Goal: Find specific page/section: Find specific page/section

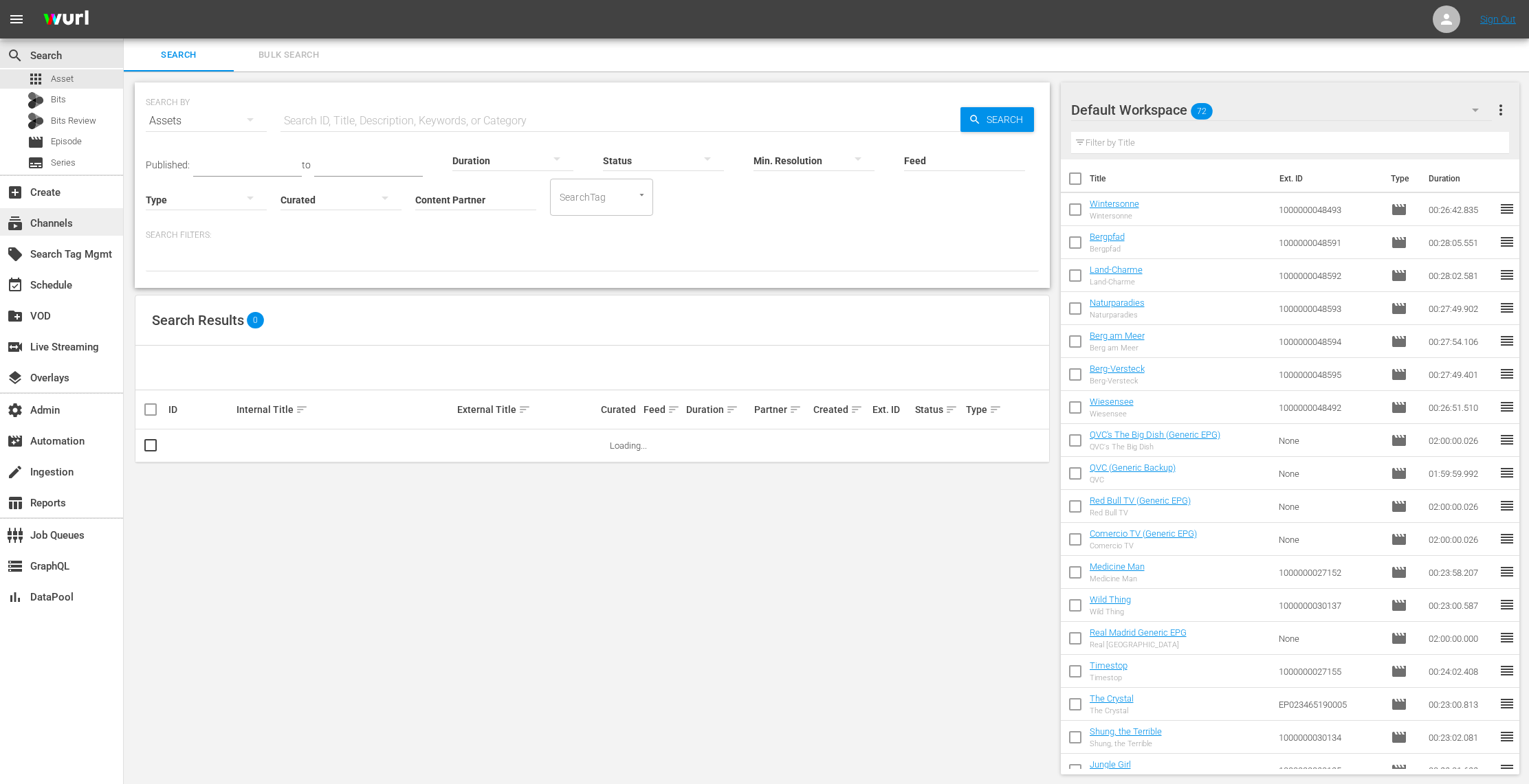
click at [74, 228] on div "subscriptions Channels" at bounding box center [61, 222] width 123 height 27
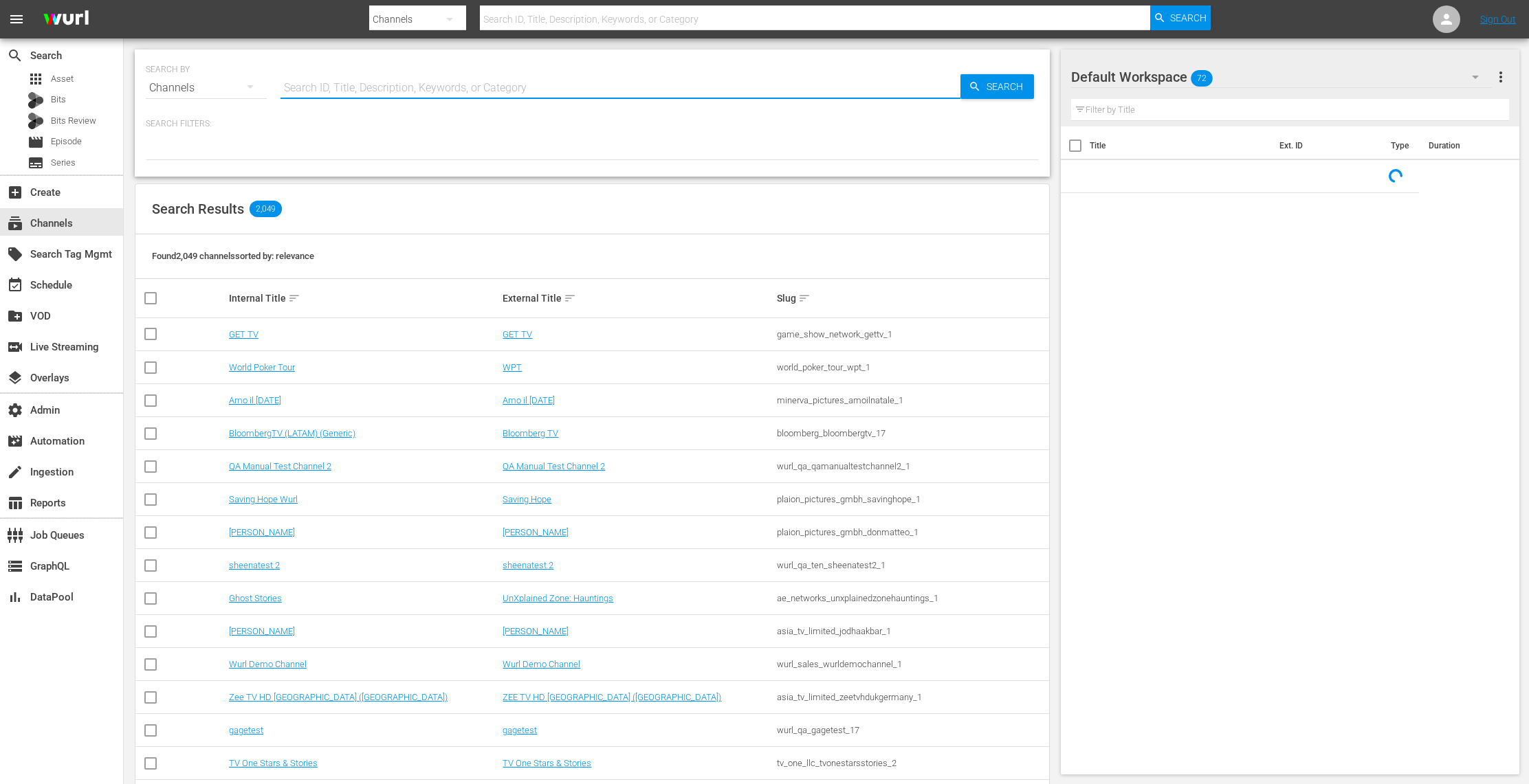
click at [369, 82] on input "text" at bounding box center [620, 88] width 680 height 33
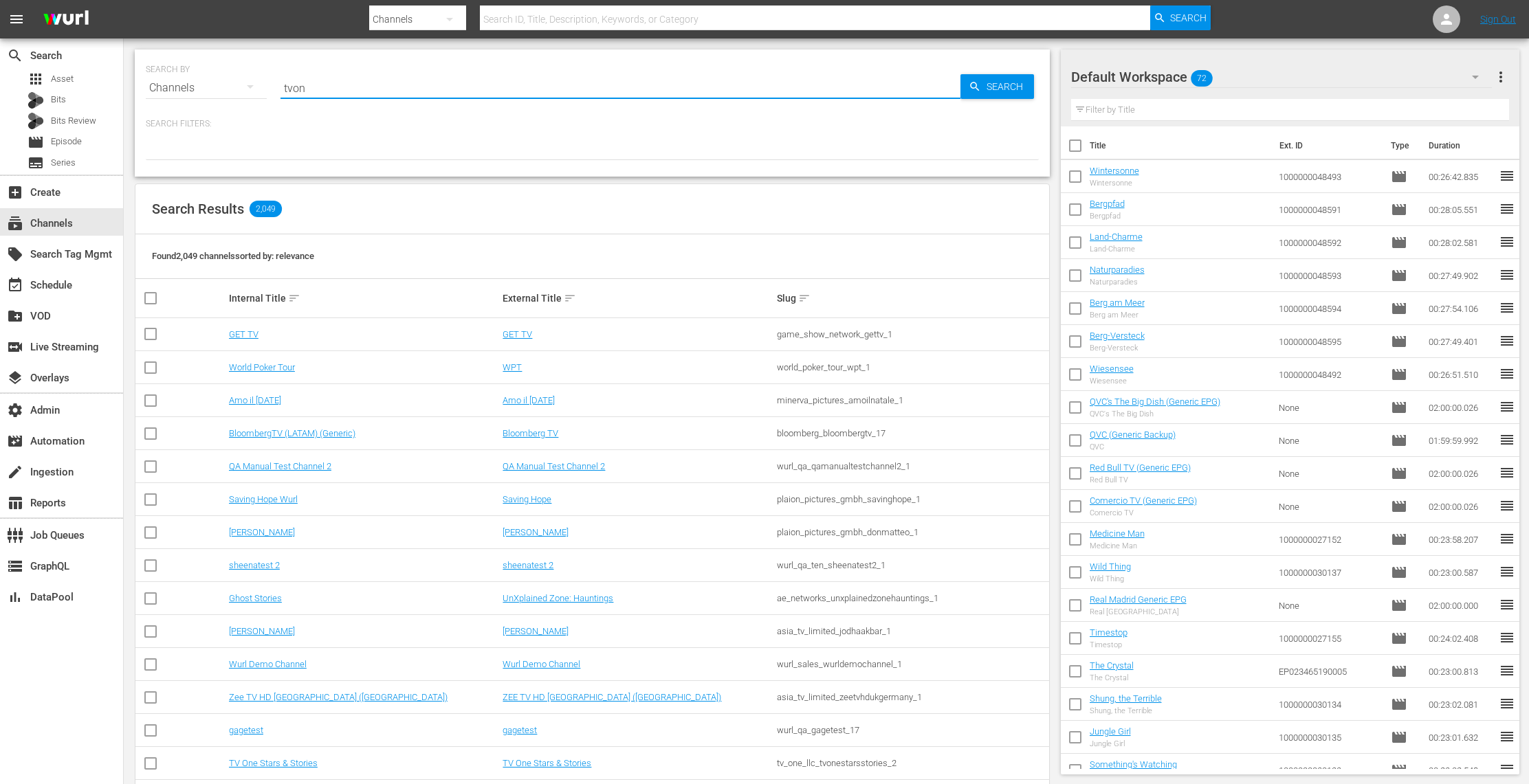
type input "tvone"
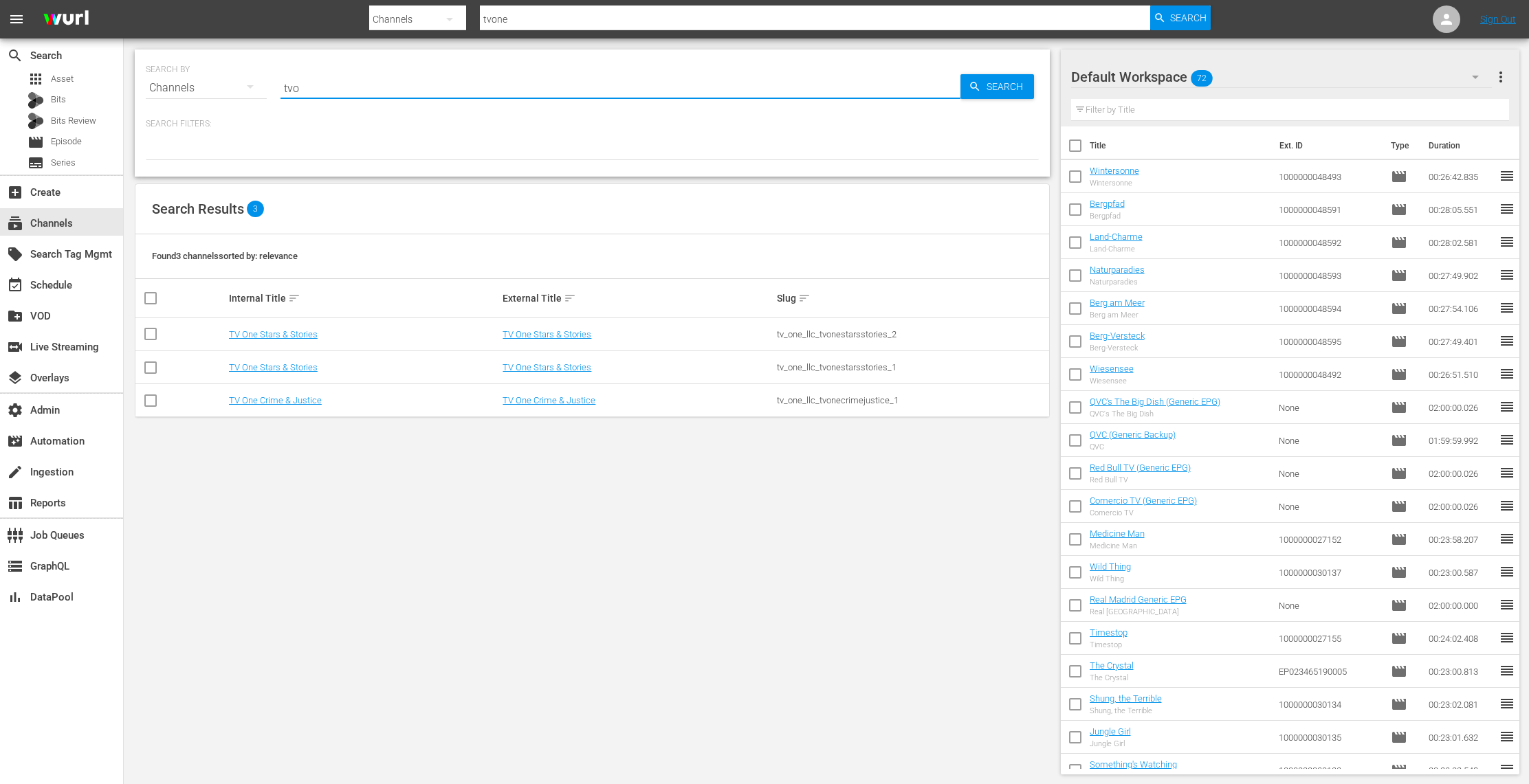
type input "tv"
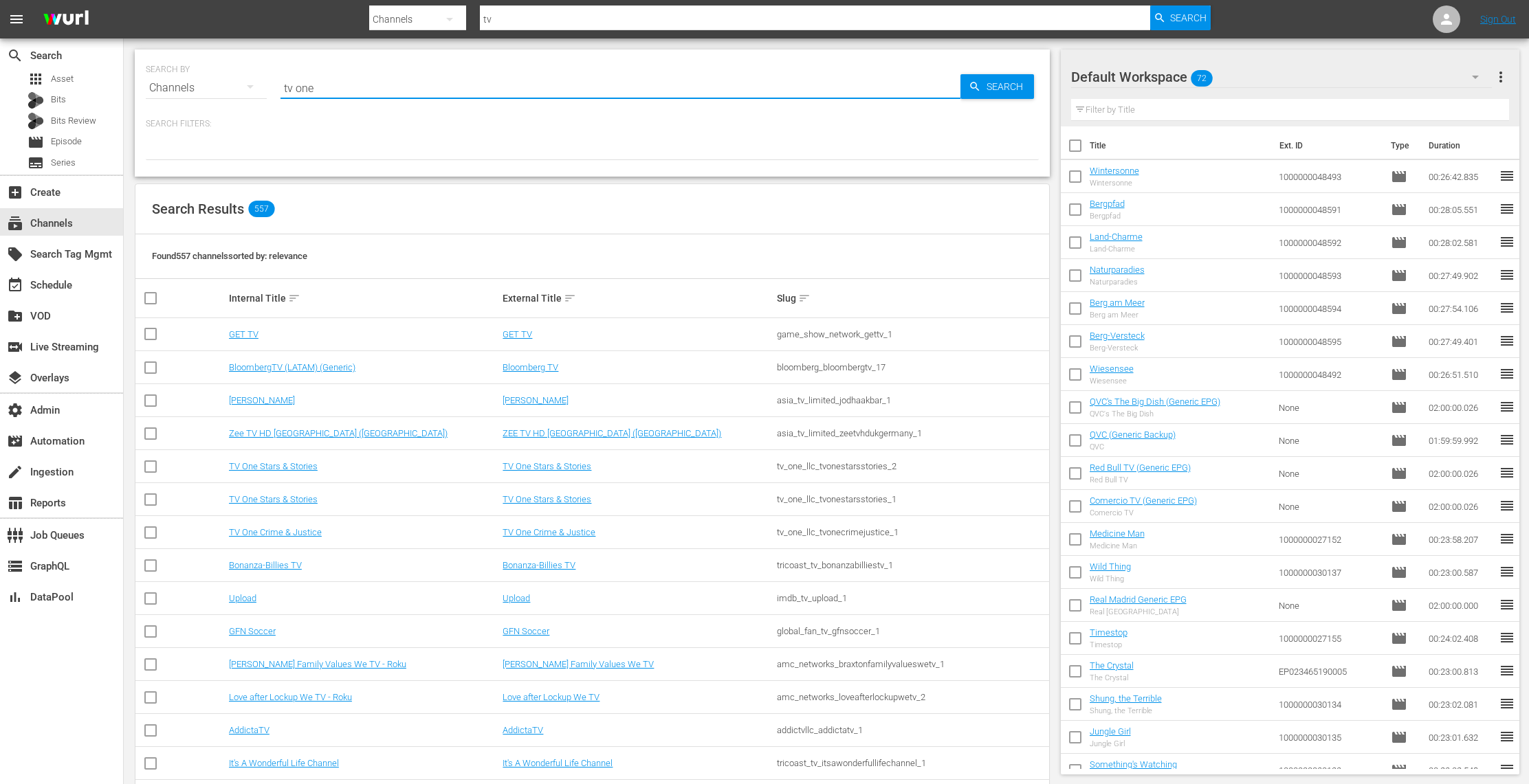
type input "tv one"
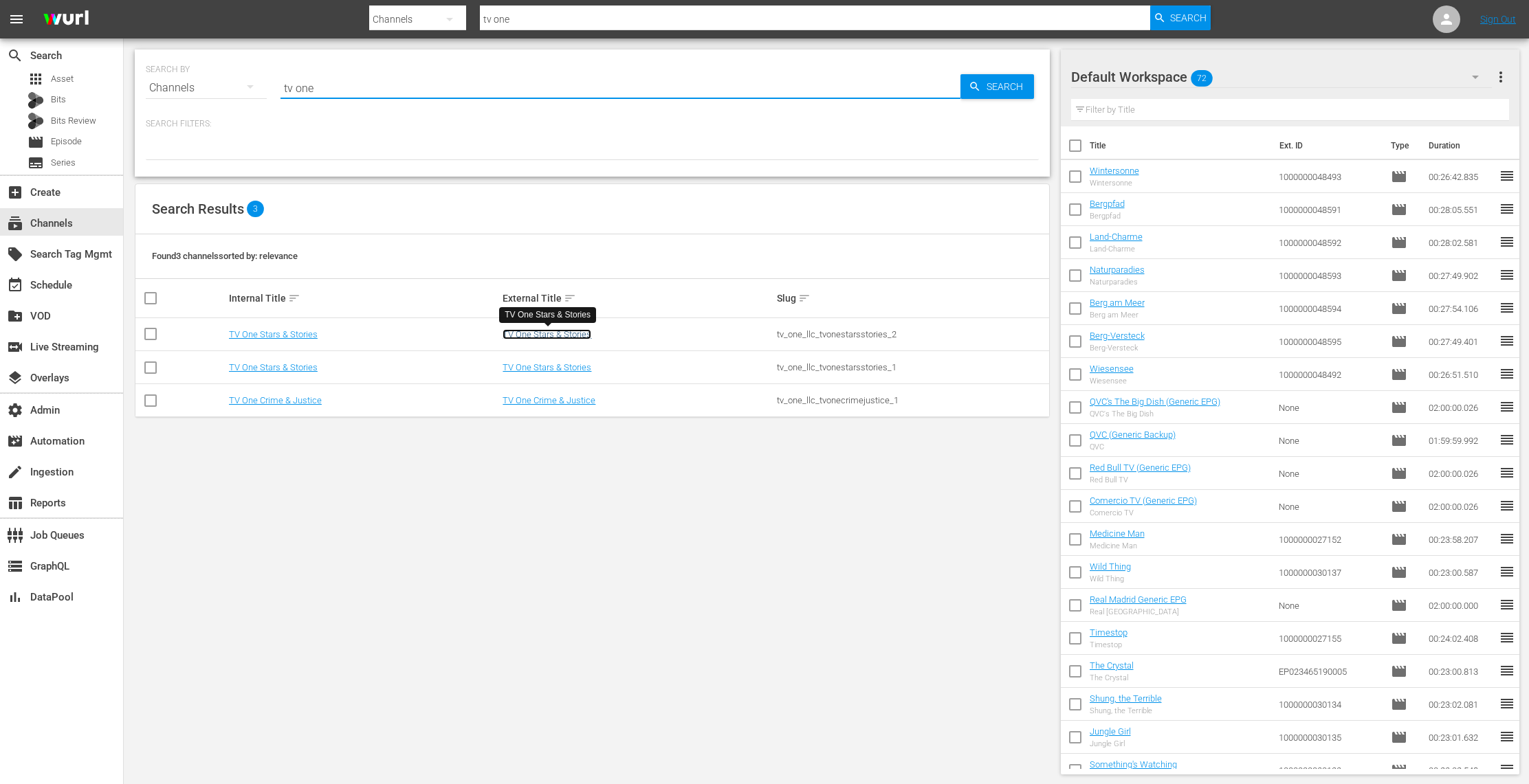
click at [572, 332] on link "TV One Stars & Stories" at bounding box center [547, 334] width 89 height 10
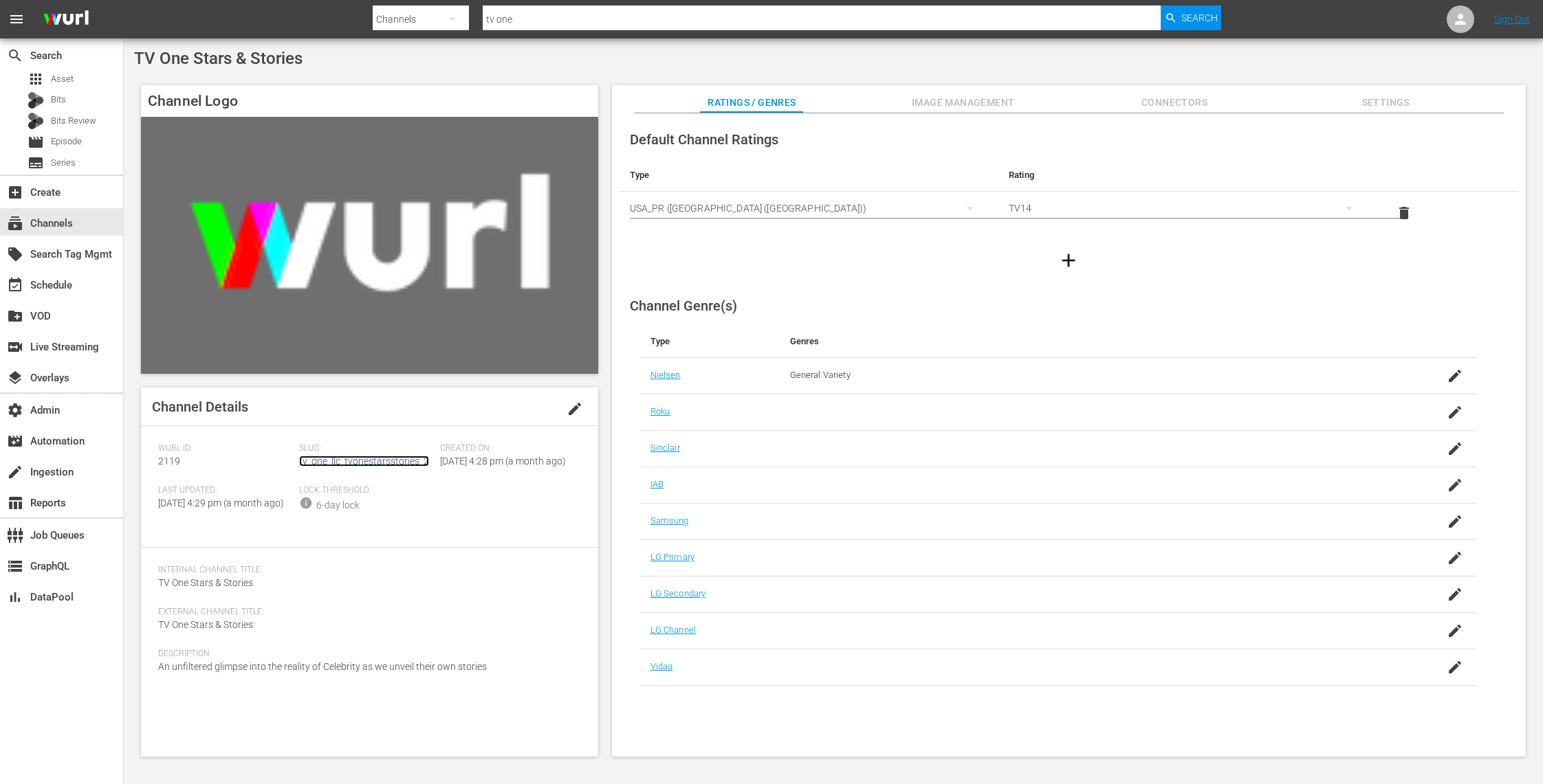
click at [355, 459] on link "tv_one_llc_tvonestarsstories_2" at bounding box center [364, 461] width 130 height 11
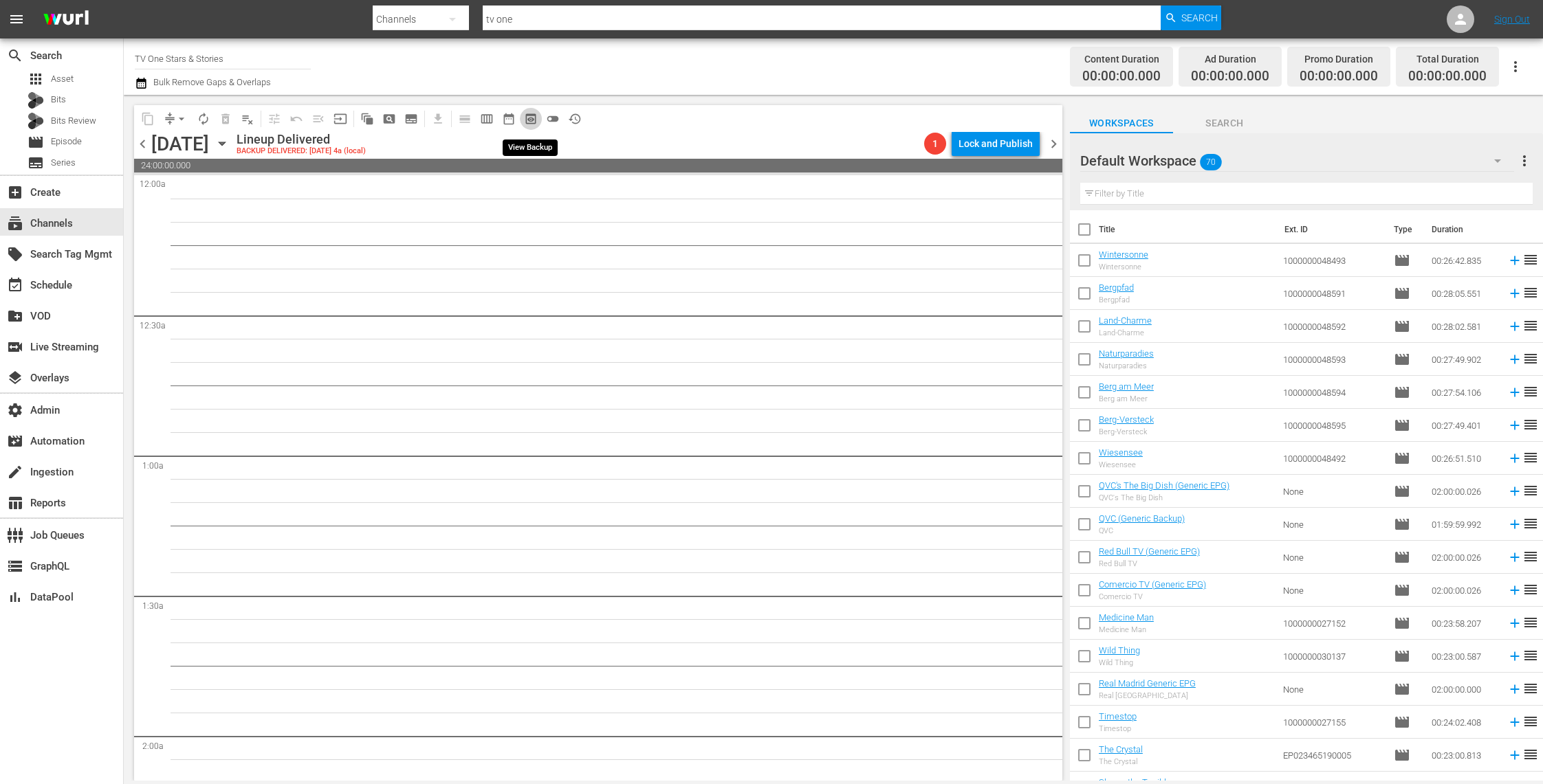
click at [531, 117] on span "preview_outlined" at bounding box center [531, 119] width 13 height 13
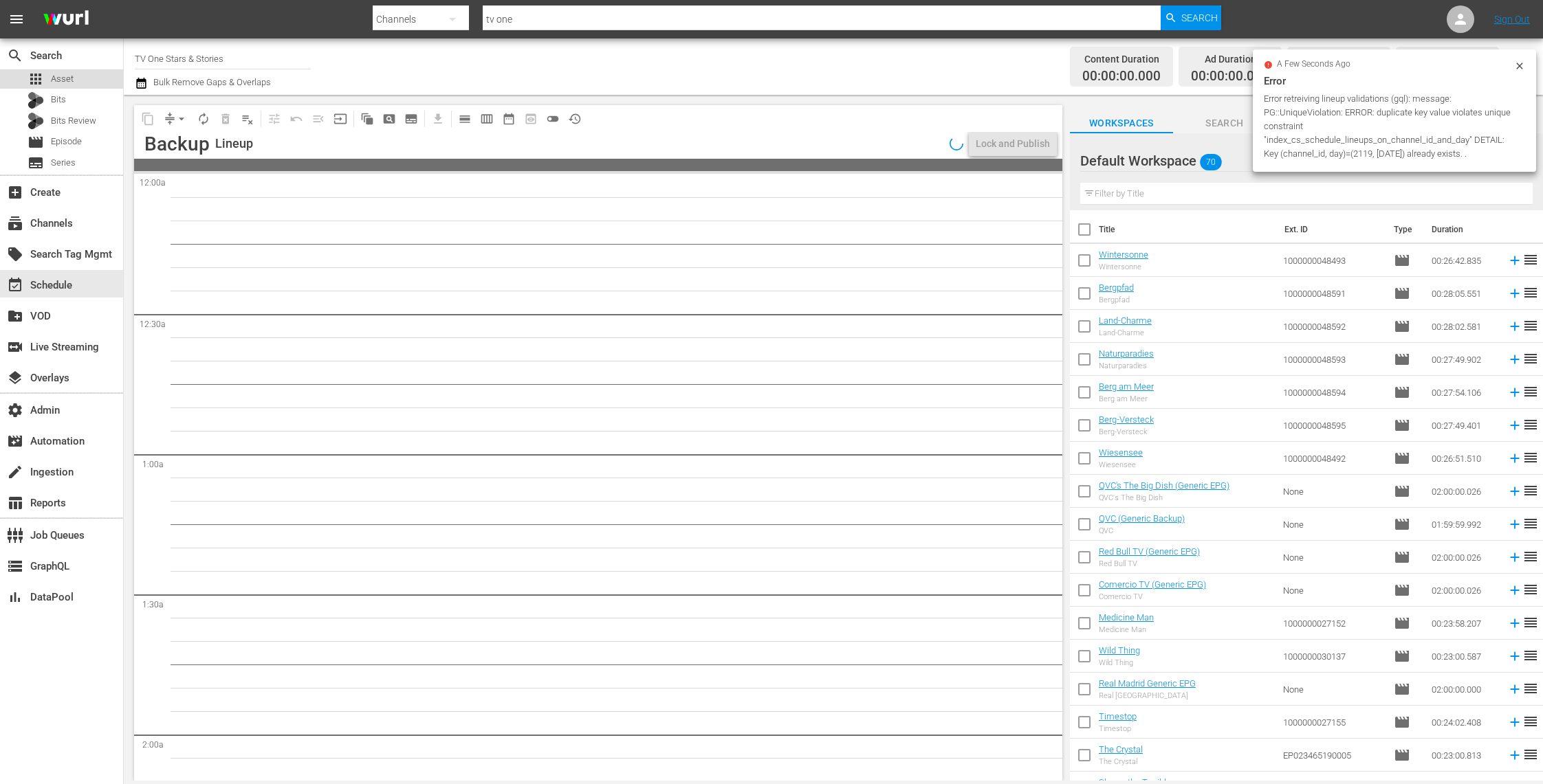
click at [63, 77] on span "Asset" at bounding box center [62, 79] width 23 height 13
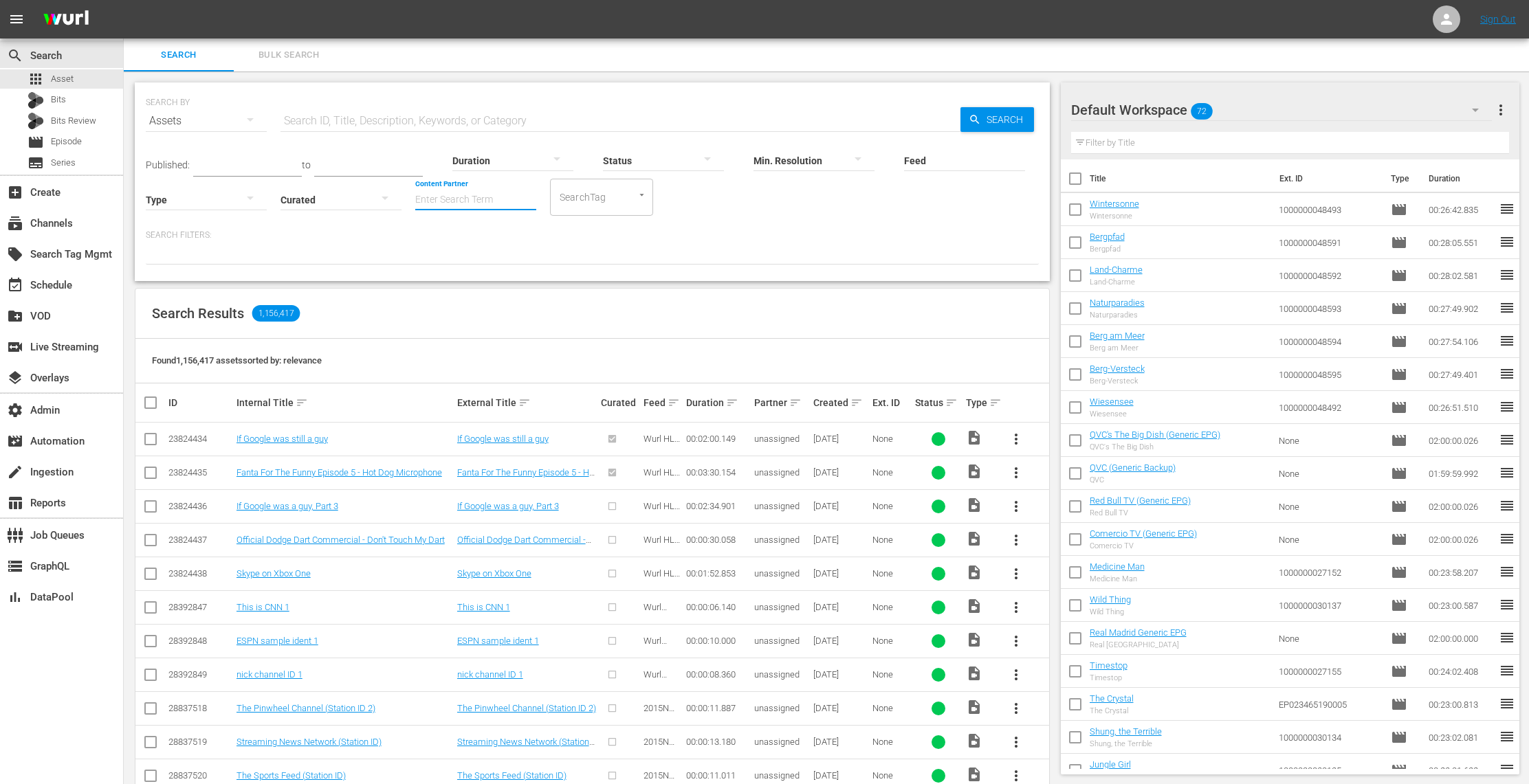
click at [497, 208] on input "Content Partner" at bounding box center [475, 200] width 121 height 49
click at [521, 239] on div "TV One, LLC (478)" at bounding box center [526, 238] width 201 height 33
type input "TV One, LLC (478)"
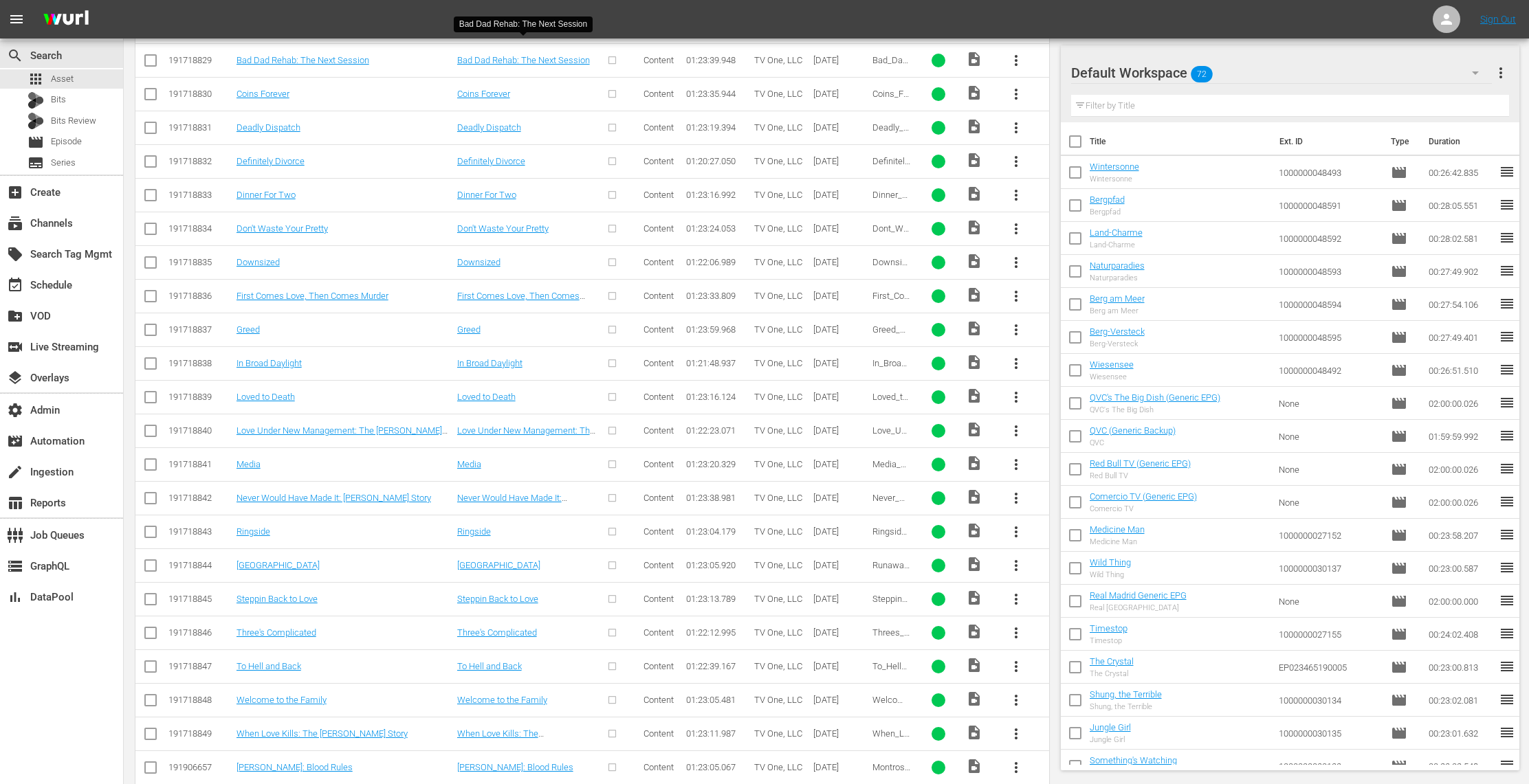
scroll to position [2840, 0]
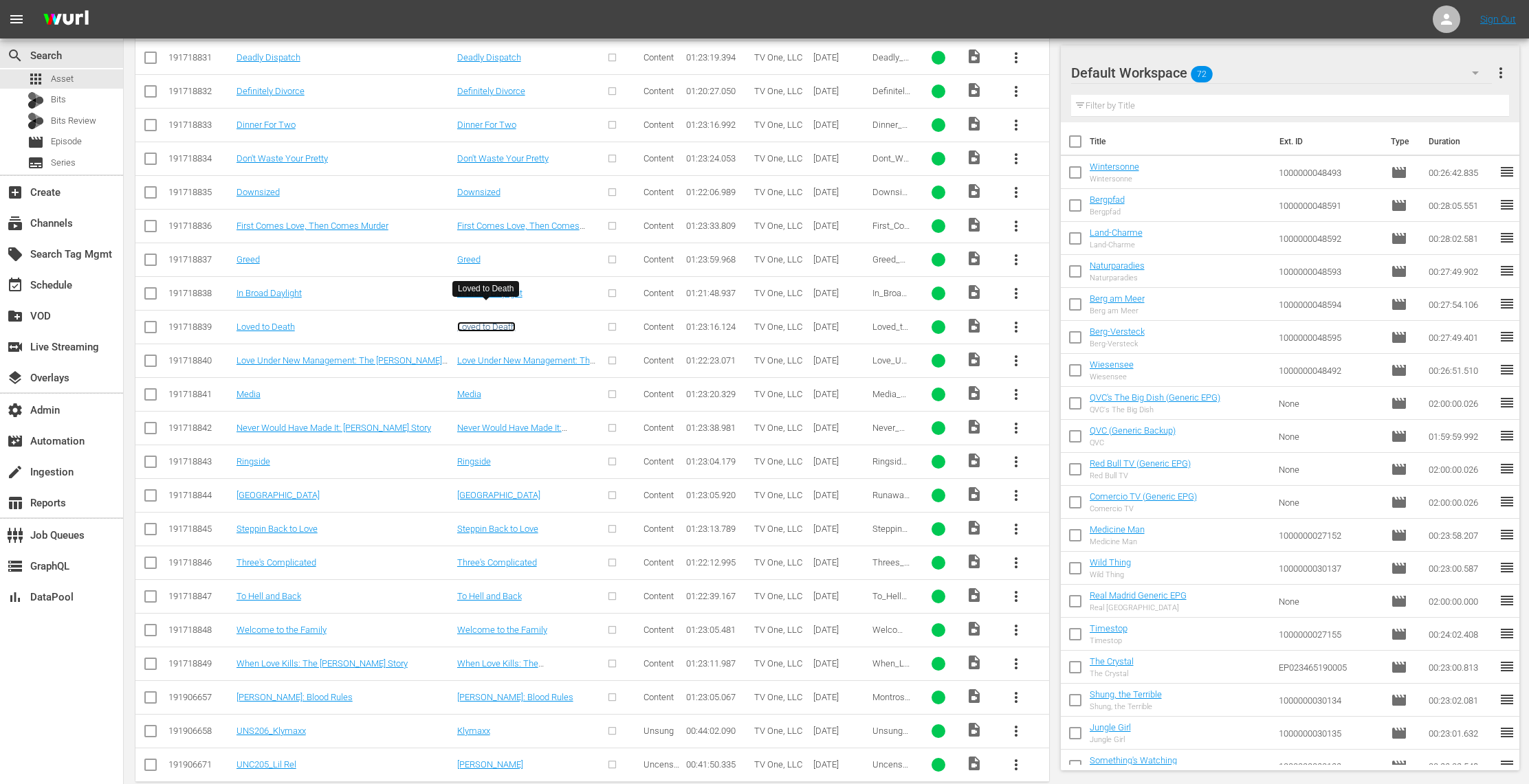
click at [500, 321] on link "Loved to Death" at bounding box center [486, 326] width 58 height 10
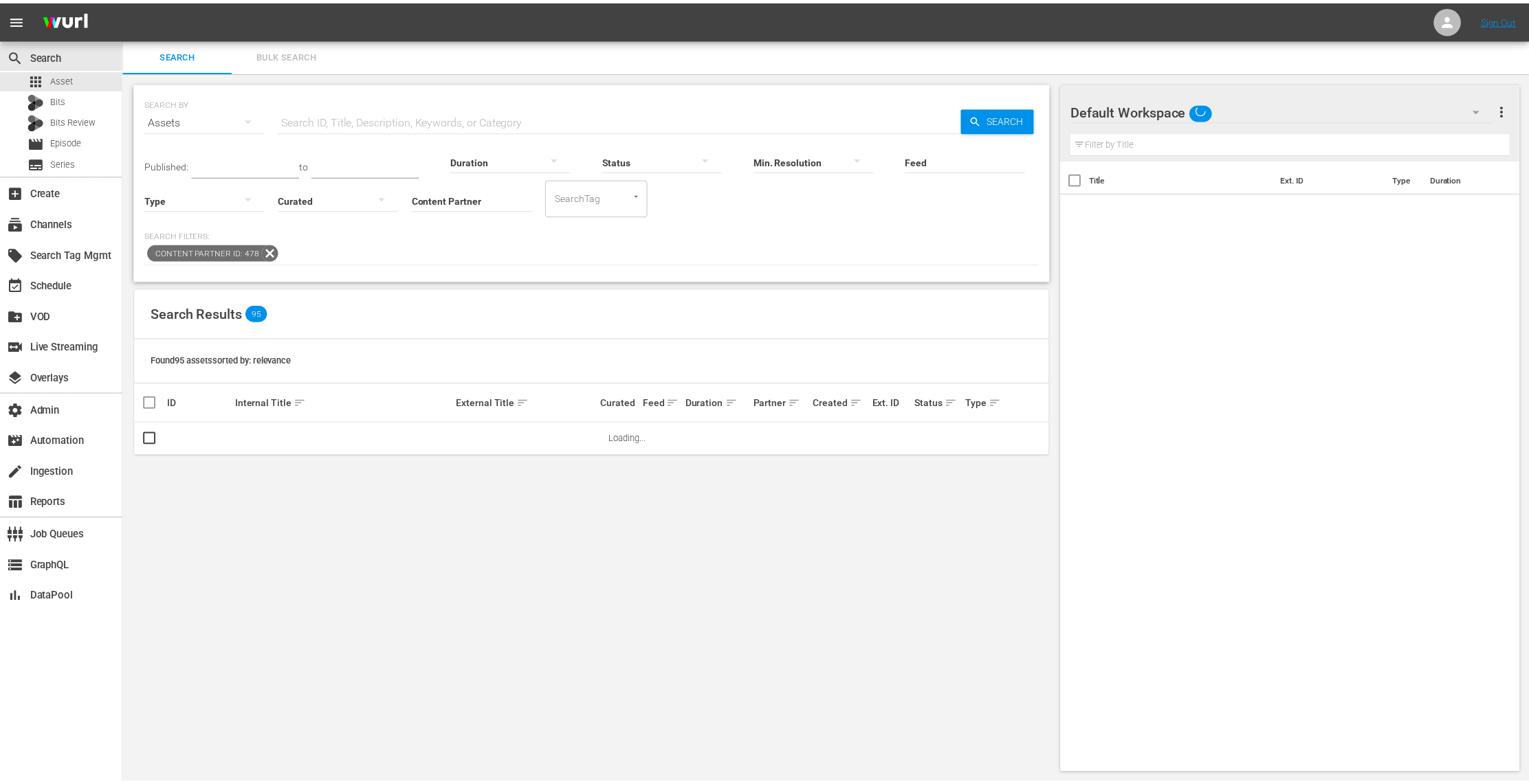
scroll to position [2, 0]
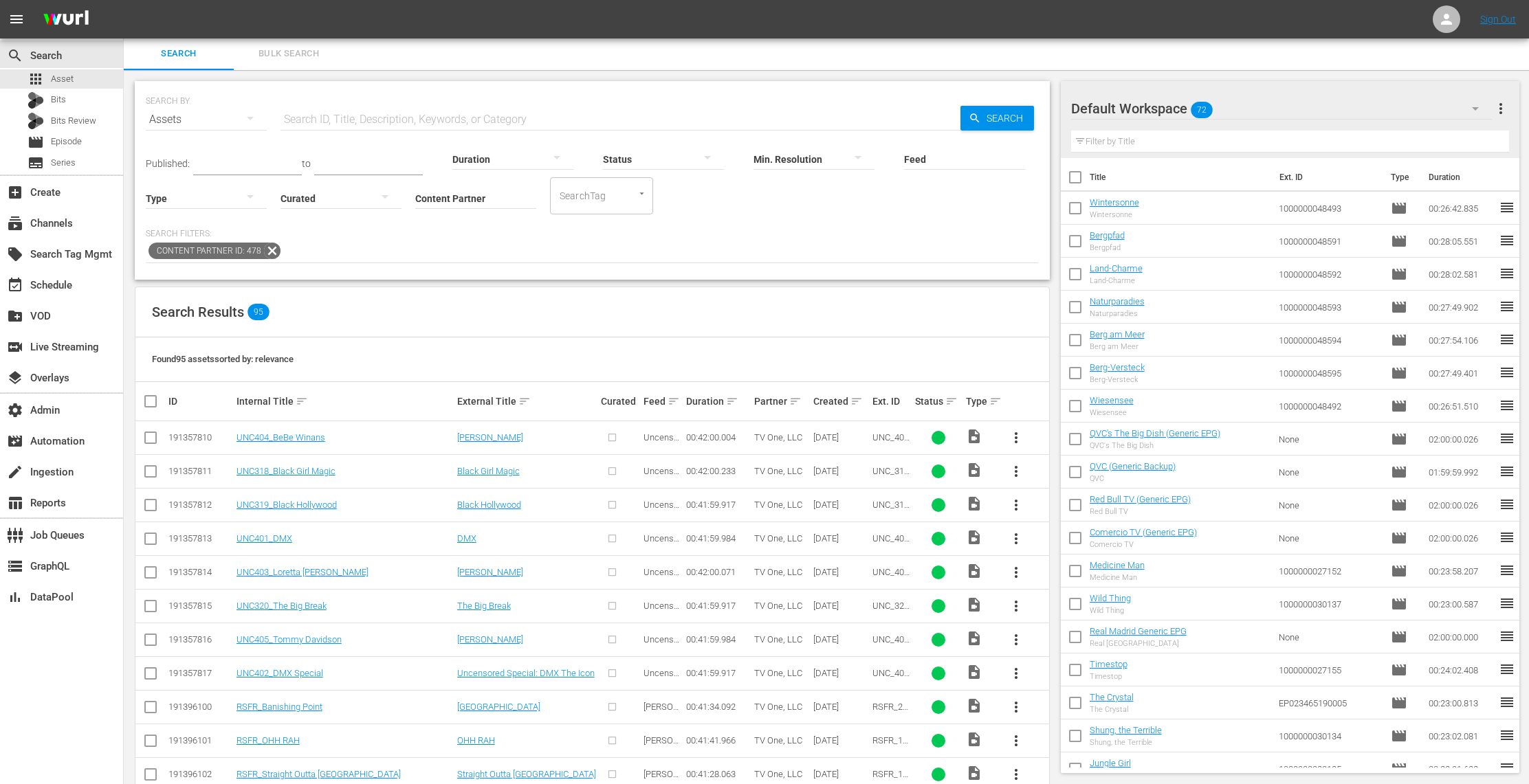
click at [449, 199] on input "Content Partner" at bounding box center [475, 199] width 121 height 49
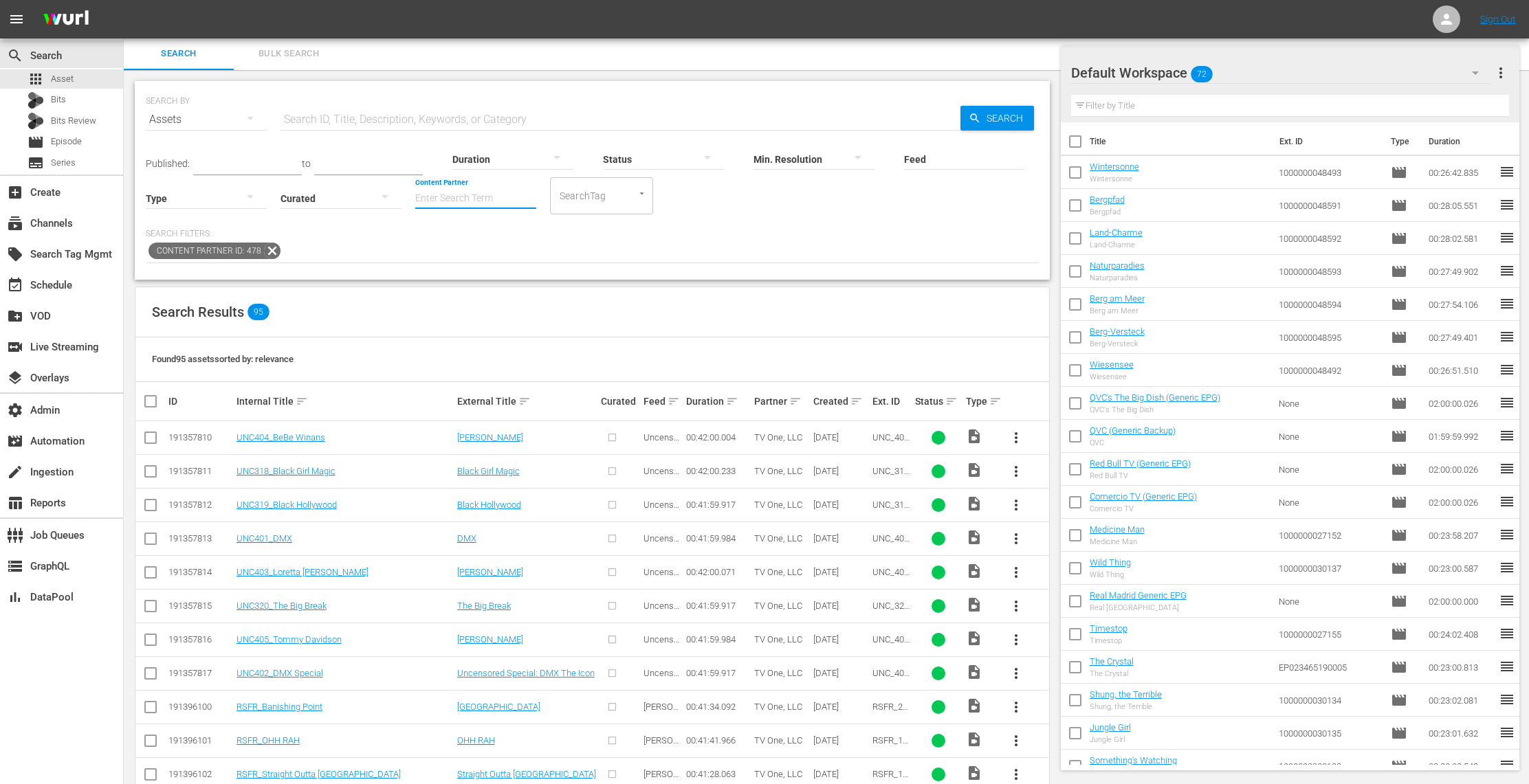
scroll to position [288, 0]
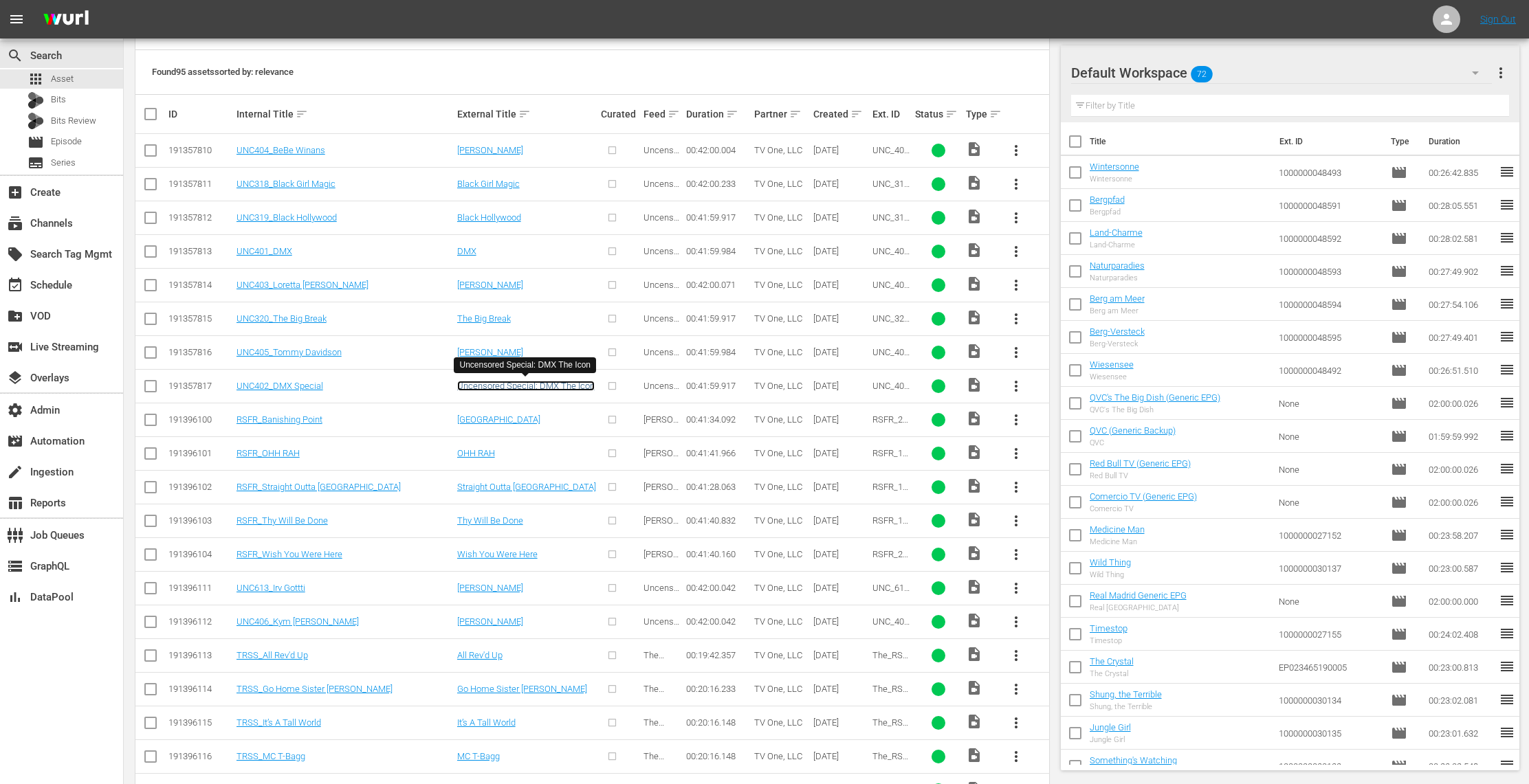
click at [508, 381] on link "Uncensored Special: DMX The Icon" at bounding box center [526, 386] width 138 height 10
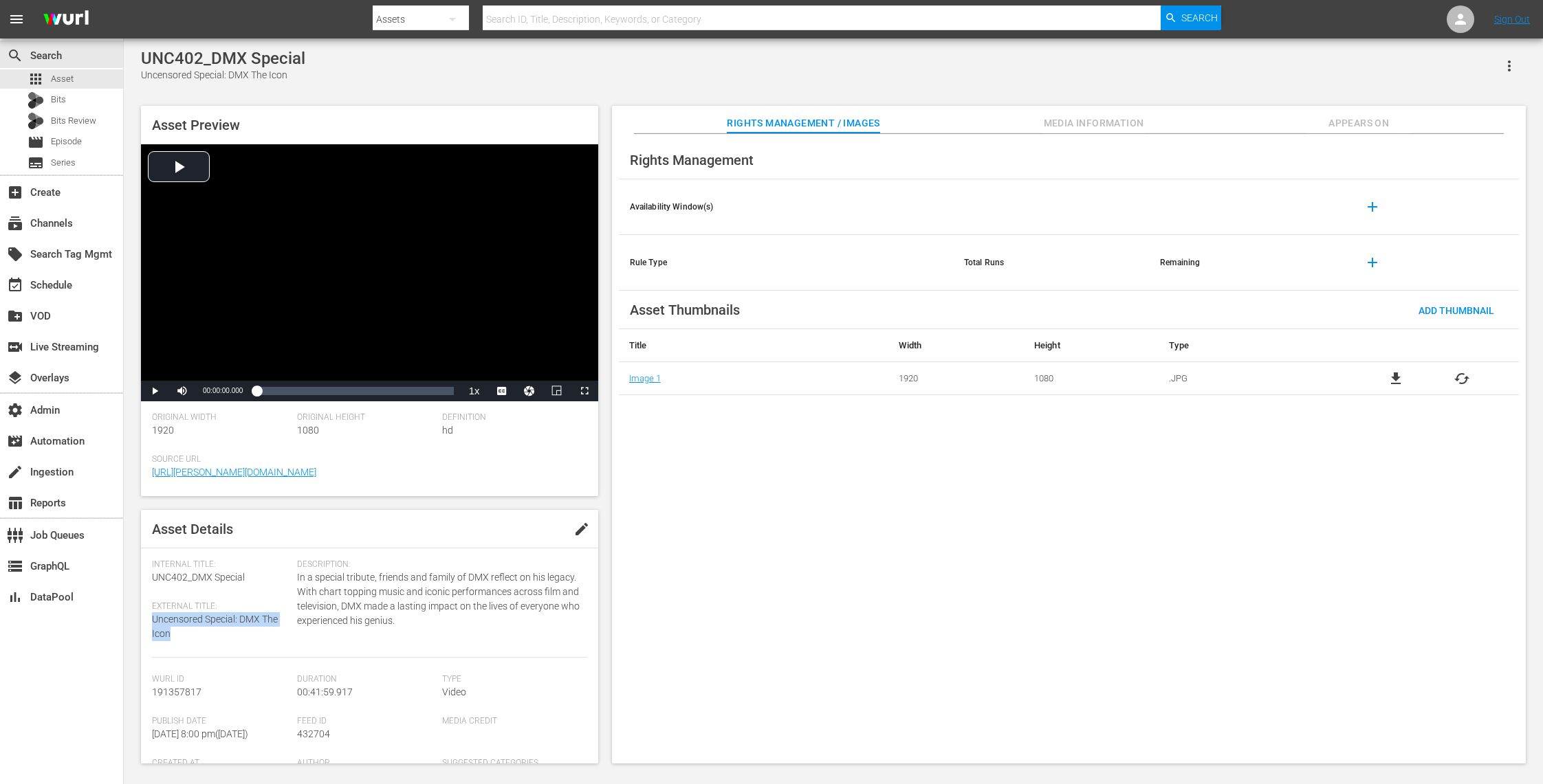
drag, startPoint x: 175, startPoint y: 630, endPoint x: 152, endPoint y: 619, distance: 25.5
click at [152, 619] on div "External Title: Uncensored Special: DMX The Icon" at bounding box center [221, 621] width 138 height 40
drag, startPoint x: 256, startPoint y: 578, endPoint x: 145, endPoint y: 579, distance: 111.0
click at [145, 579] on div "Asset Details edit Internal Title: UNC402_DMX Special External Title: Uncensore…" at bounding box center [369, 636] width 457 height 254
copy span "UNC402_DMX Special"
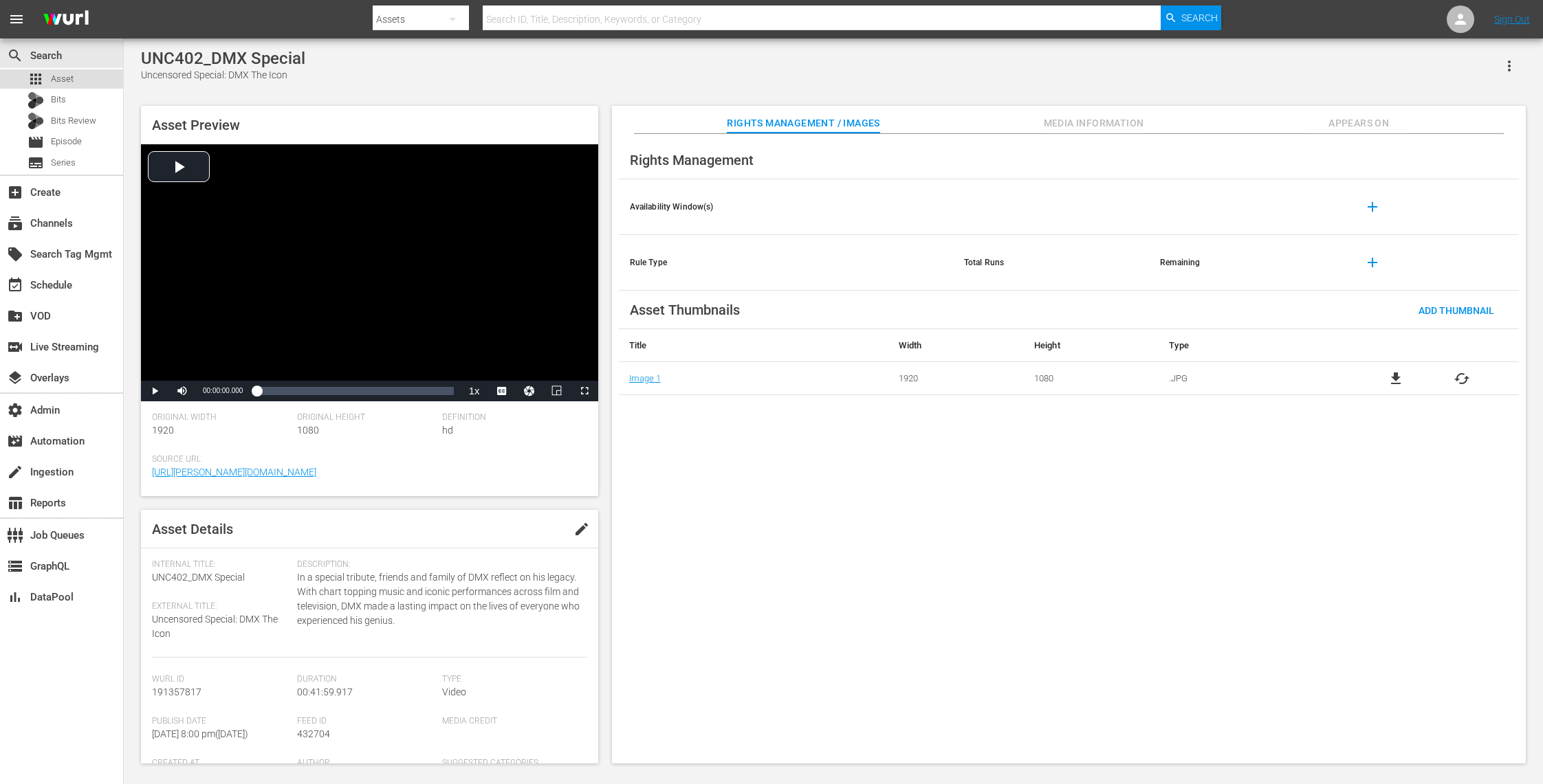
click at [76, 76] on div "apps Asset" at bounding box center [61, 79] width 123 height 19
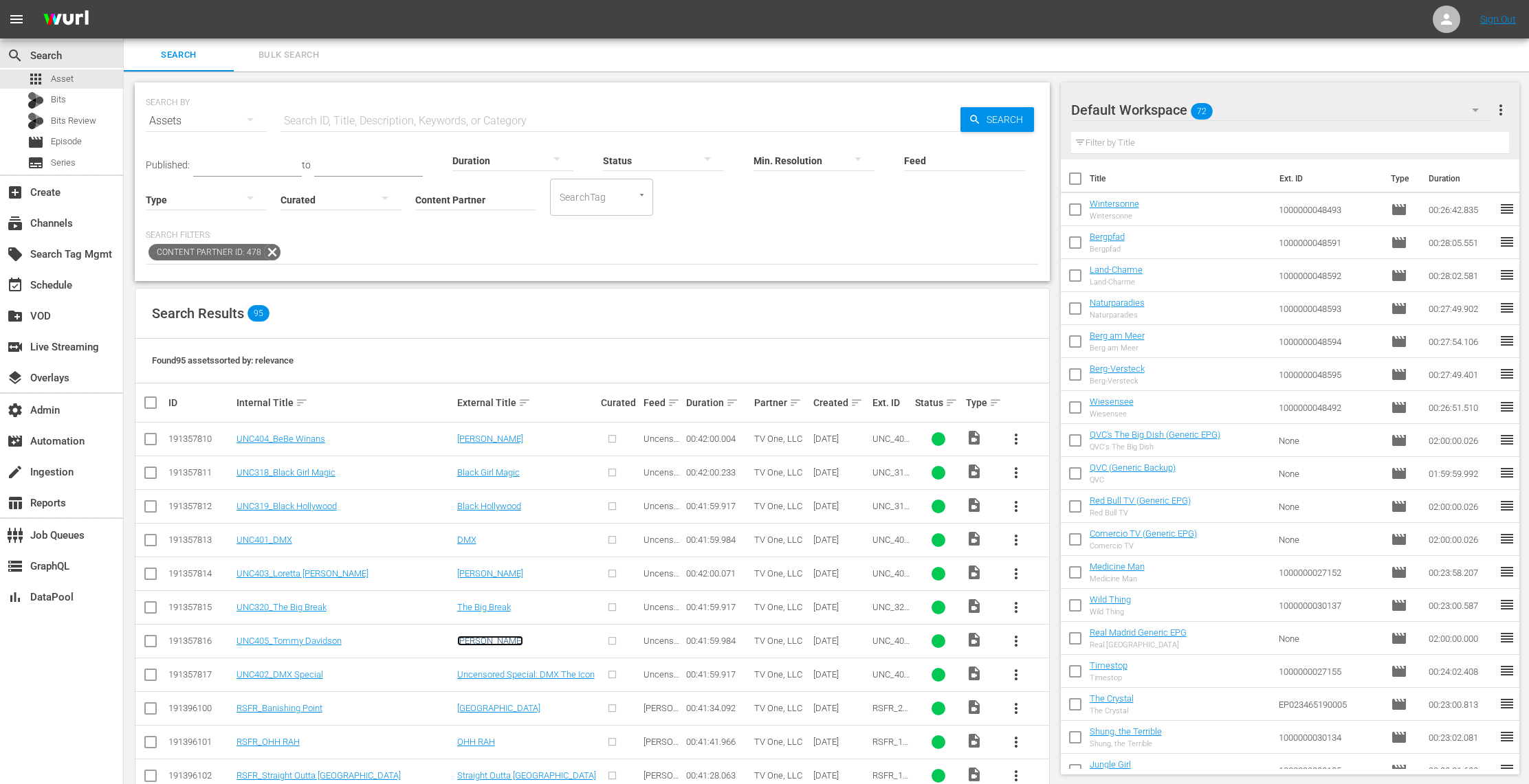
click at [482, 640] on link "Tommy Davidson" at bounding box center [490, 640] width 66 height 10
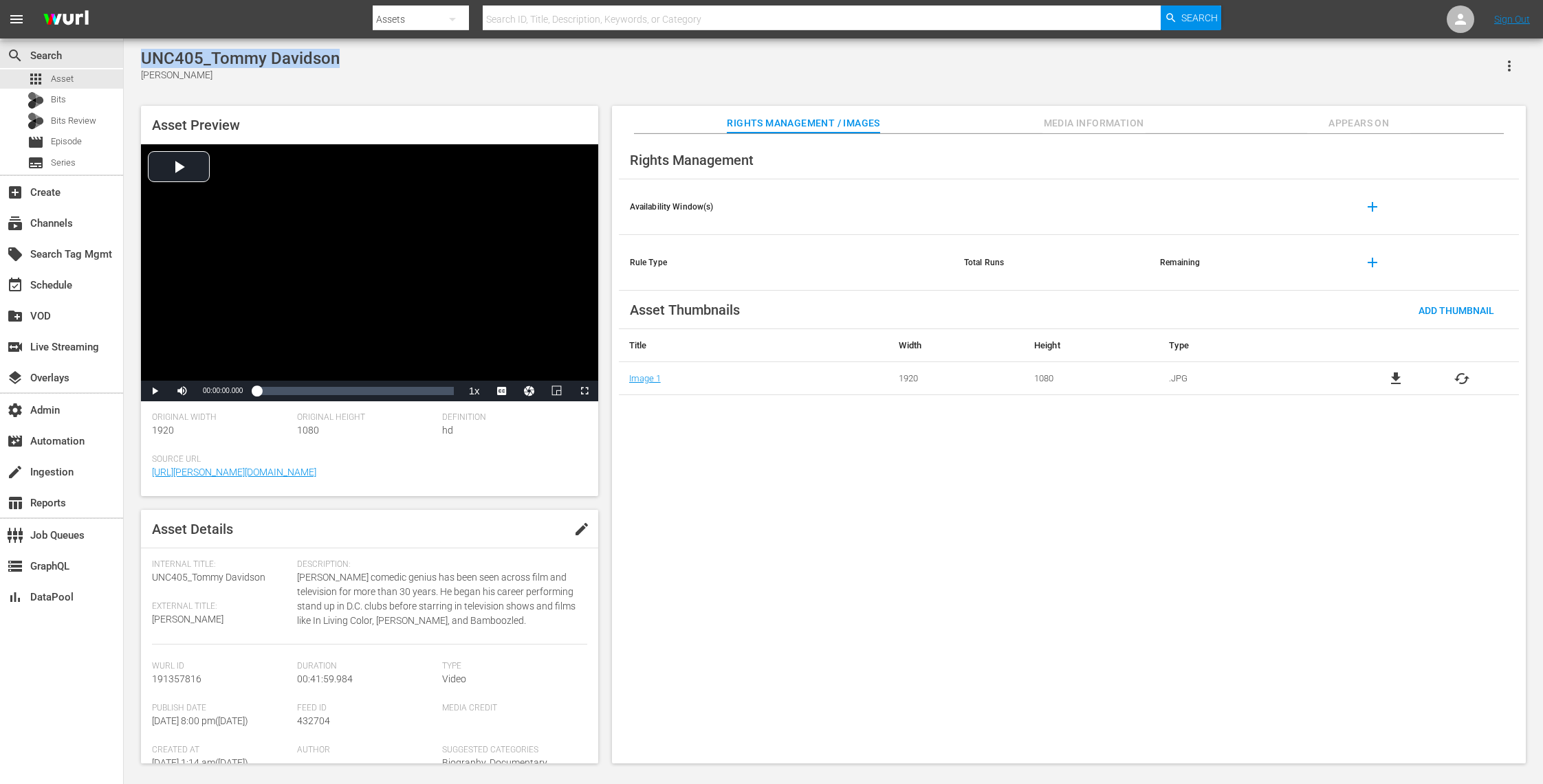
drag, startPoint x: 355, startPoint y: 59, endPoint x: 145, endPoint y: 59, distance: 210.0
click at [145, 59] on div "UNC405_Tommy Davidson Tommy Davidson" at bounding box center [833, 65] width 1385 height 34
copy div "UNC405_Tommy Davidson"
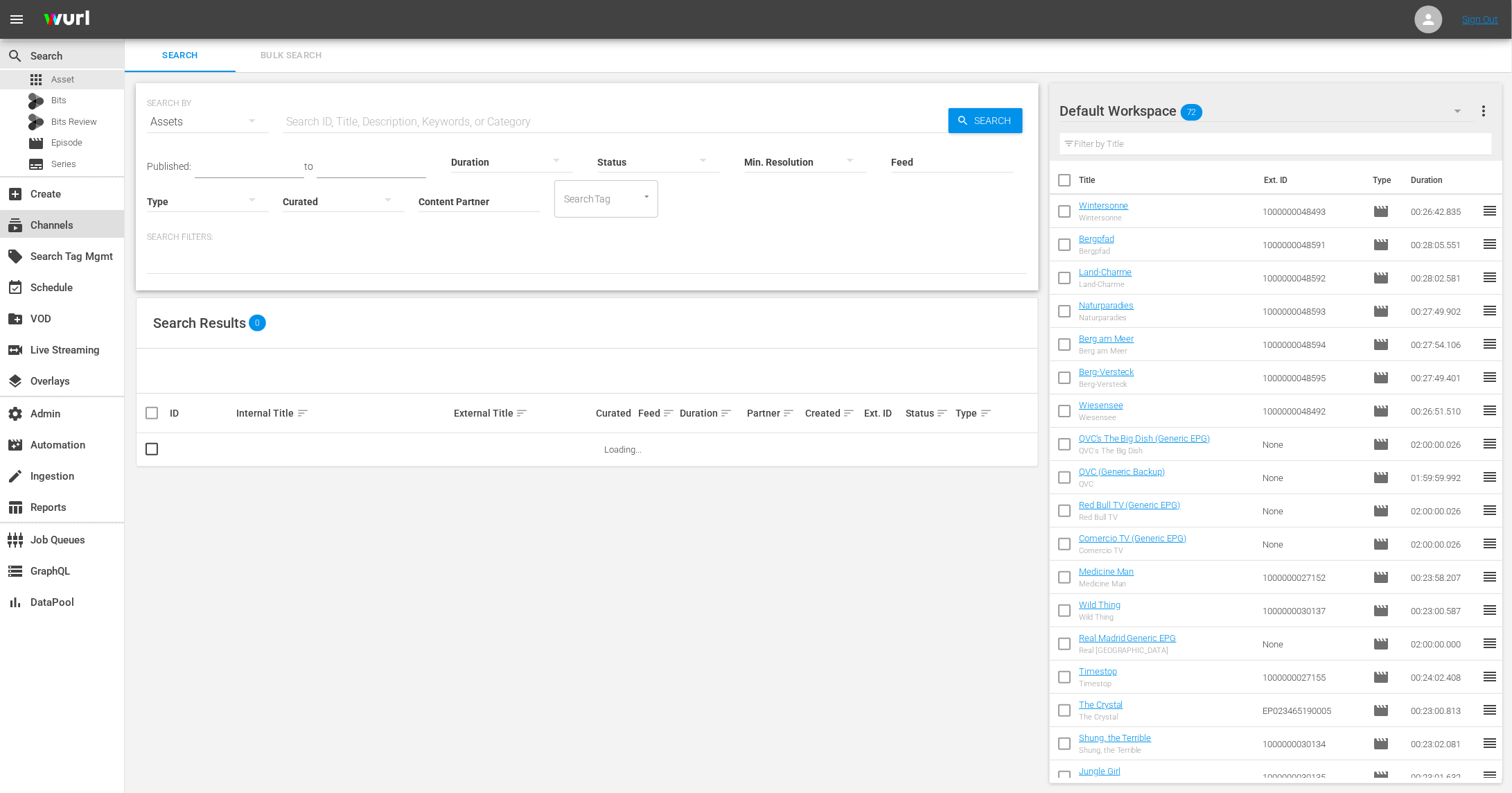
click at [89, 230] on div "subscriptions Channels" at bounding box center [62, 223] width 124 height 28
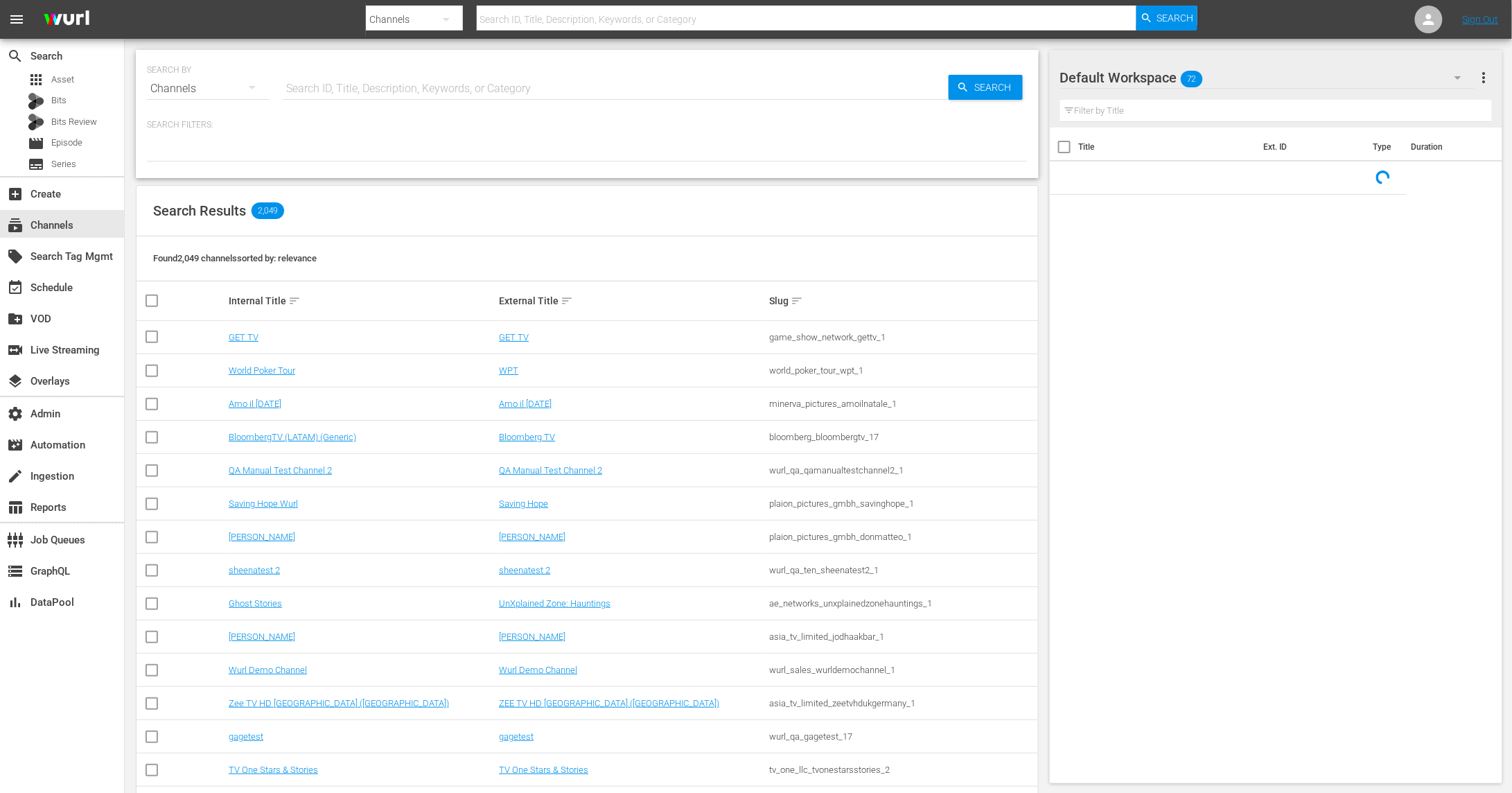
paste input "asiatvlimited_zeeone_1"
click at [385, 90] on input "text" at bounding box center [615, 89] width 666 height 33
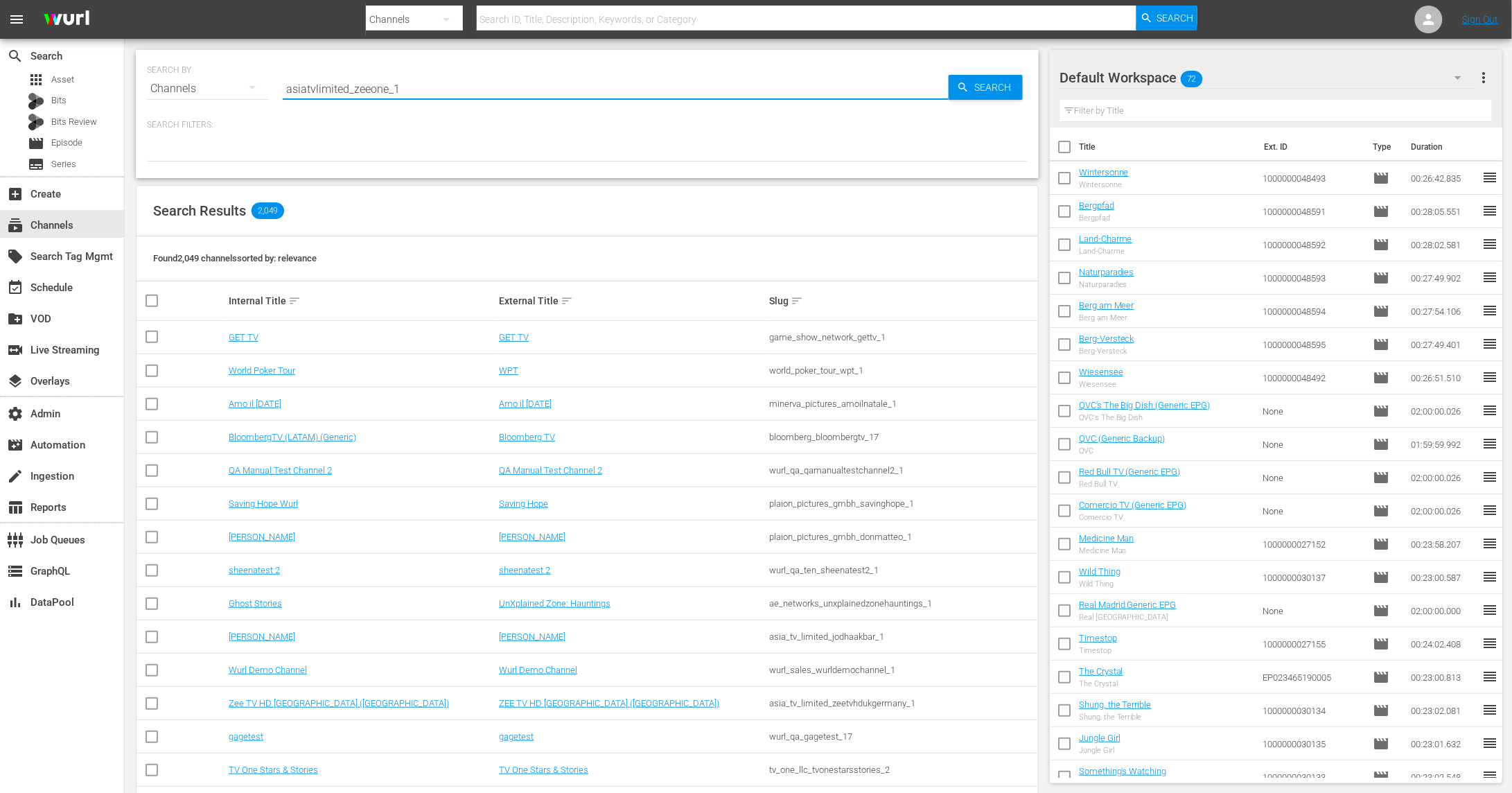
type input "asiatvlimited_zeeone_1"
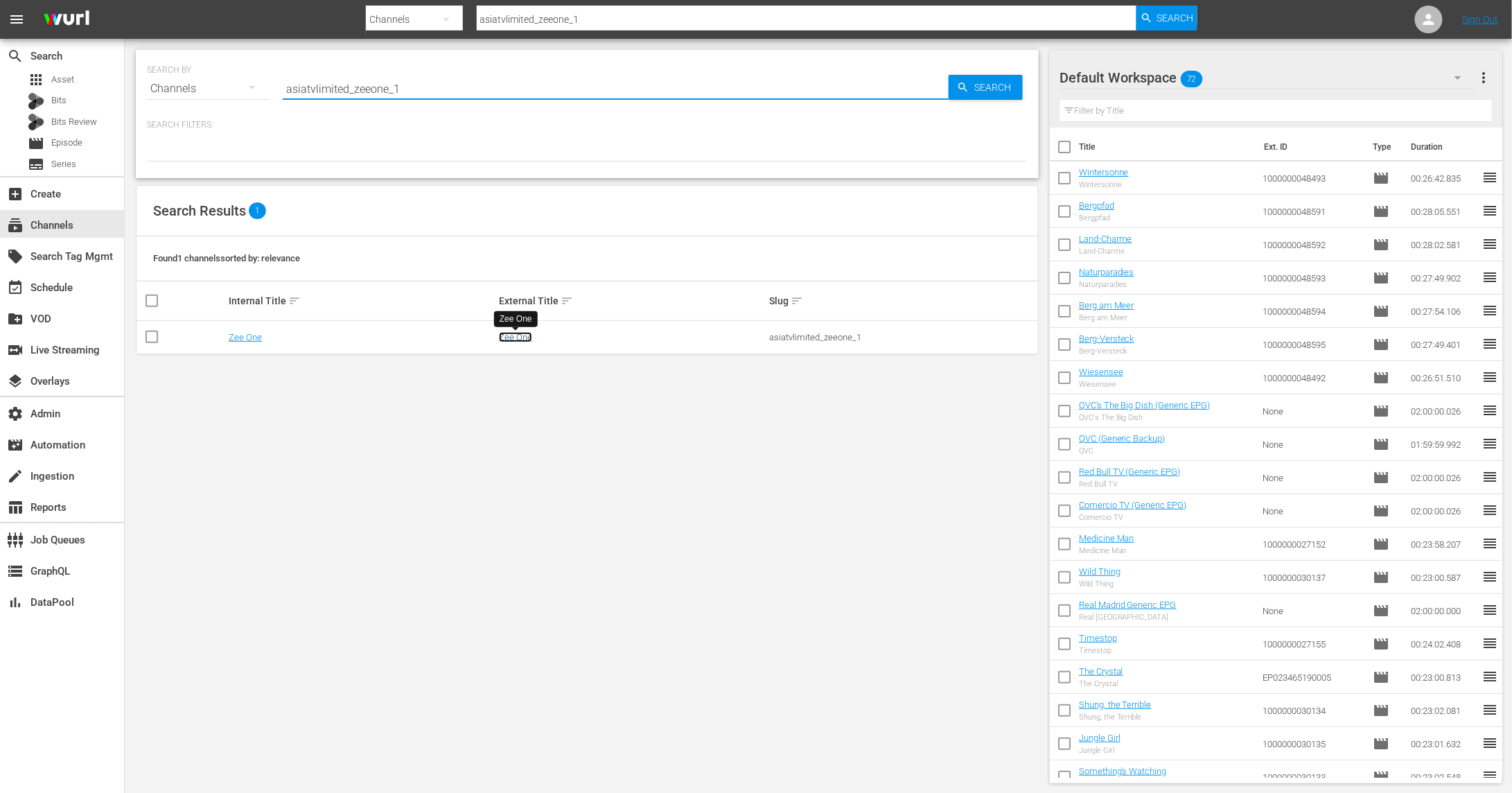
click at [514, 339] on link "Zee One" at bounding box center [516, 337] width 33 height 10
